Goal: Transaction & Acquisition: Purchase product/service

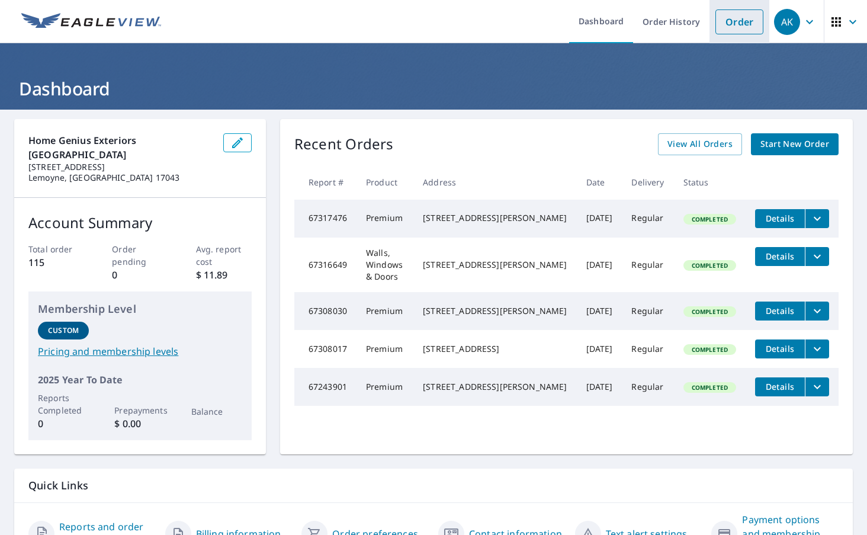
click at [742, 23] on link "Order" at bounding box center [739, 21] width 48 height 25
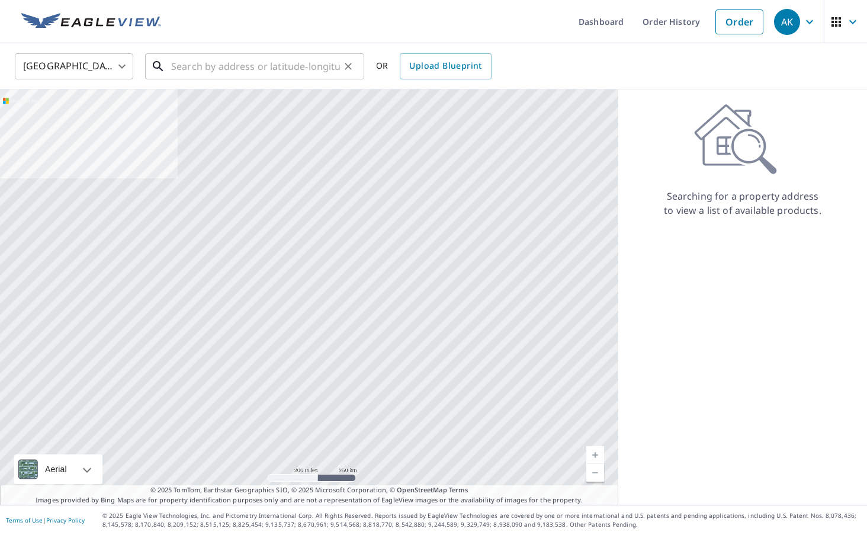
click at [287, 62] on input "text" at bounding box center [255, 66] width 169 height 33
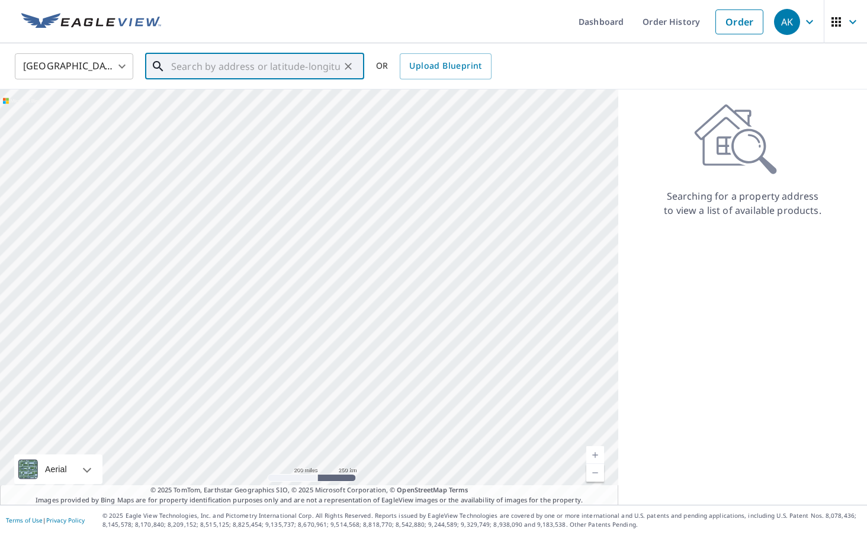
paste input "[STREET_ADDRESS]"
click at [236, 105] on span "[STREET_ADDRESS]" at bounding box center [262, 101] width 186 height 14
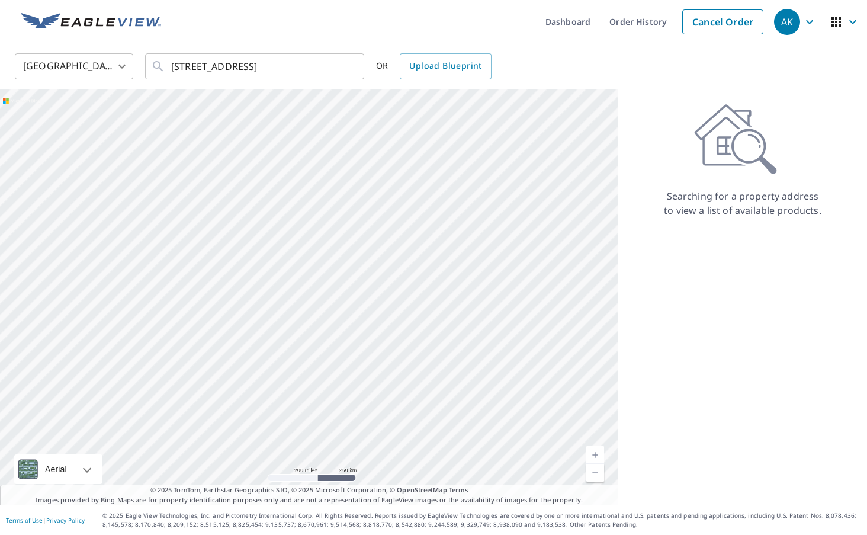
type input "[STREET_ADDRESS]"
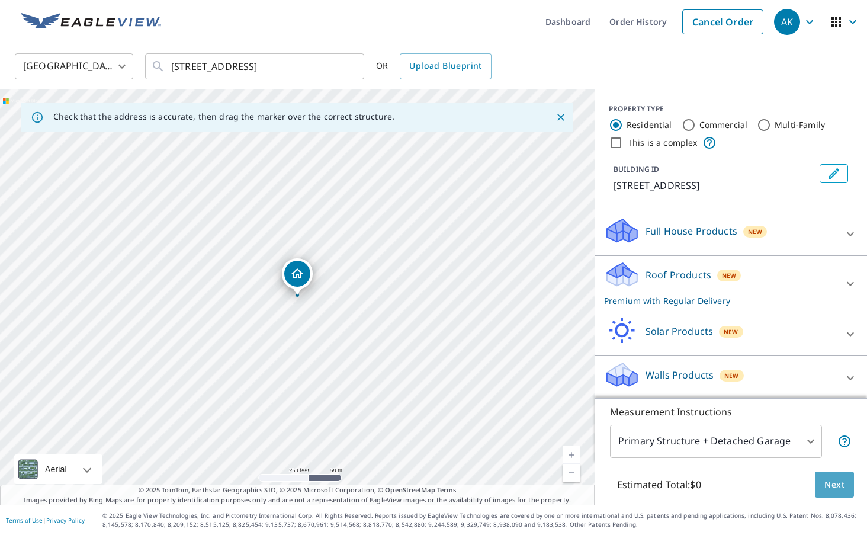
click at [821, 479] on button "Next" at bounding box center [834, 484] width 39 height 27
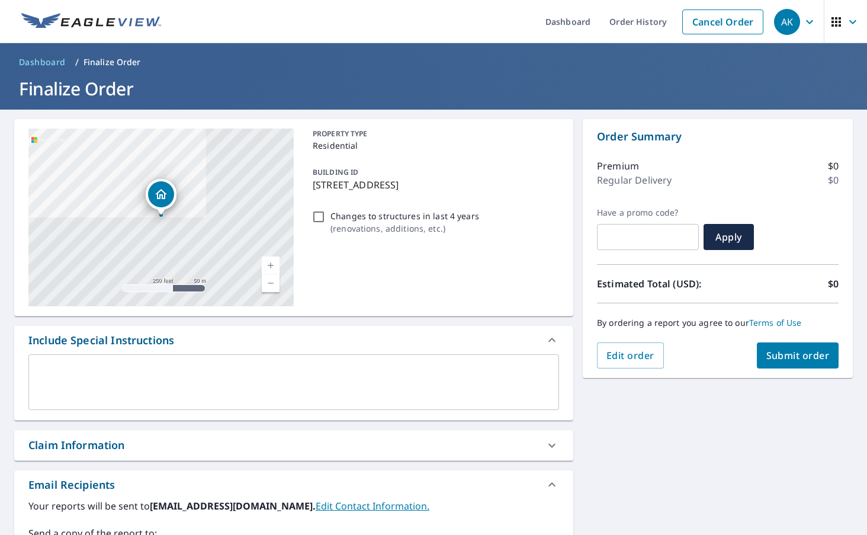
click at [795, 349] on span "Submit order" at bounding box center [797, 355] width 63 height 13
checkbox input "true"
